Goal: Task Accomplishment & Management: Manage account settings

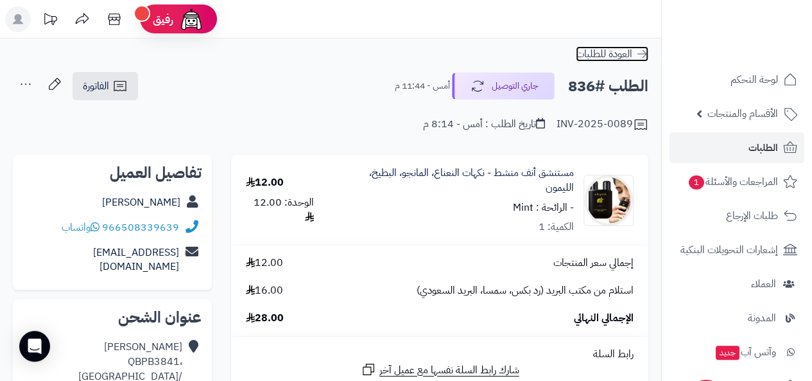
click at [612, 53] on span "العودة للطلبات" at bounding box center [604, 53] width 57 height 15
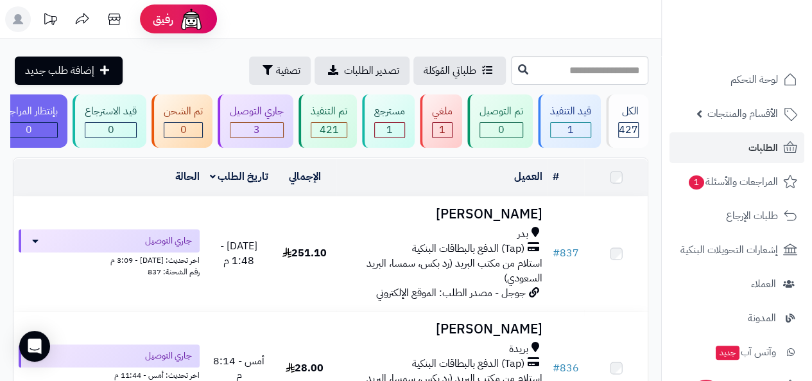
click at [518, 222] on h3 "[PERSON_NAME]" at bounding box center [442, 214] width 201 height 15
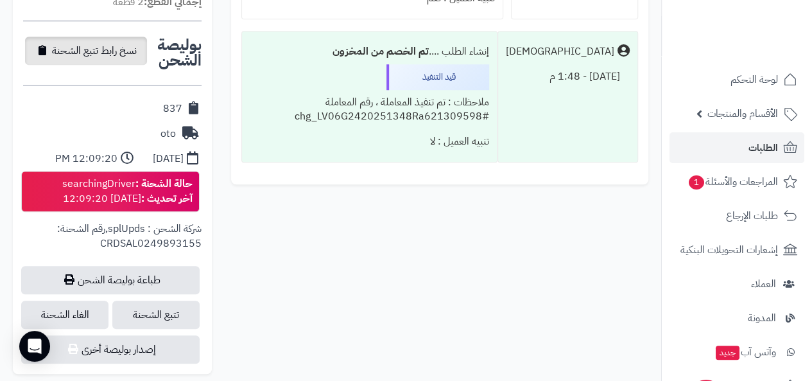
scroll to position [534, 0]
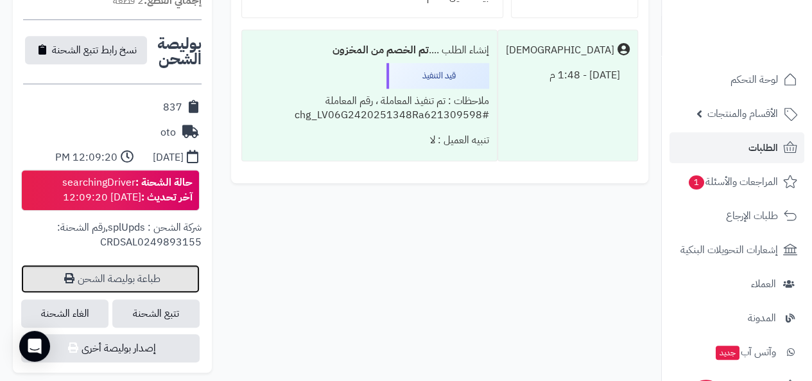
click at [142, 268] on link "طباعة بوليصة الشحن" at bounding box center [110, 279] width 179 height 28
